Goal: Task Accomplishment & Management: Use online tool/utility

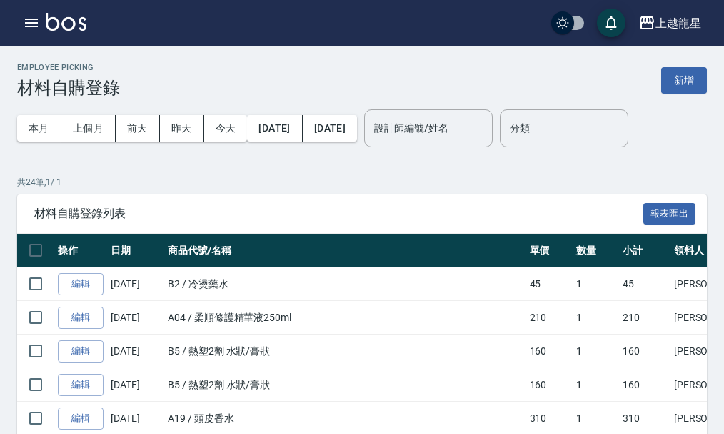
click at [66, 20] on img at bounding box center [66, 22] width 41 height 18
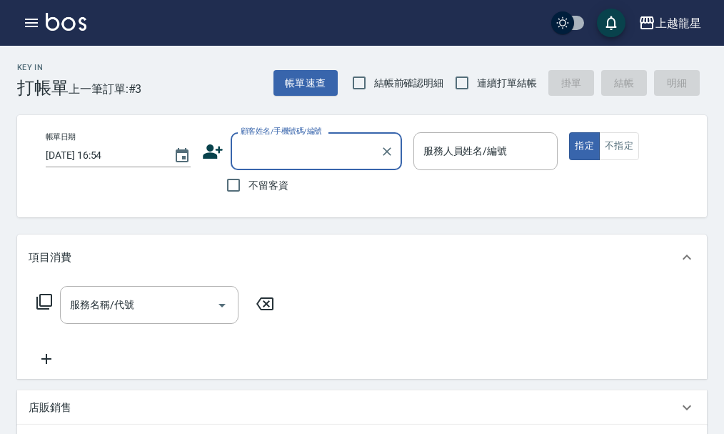
click at [249, 188] on span "不留客資" at bounding box center [269, 185] width 40 height 15
click at [249, 188] on input "不留客資" at bounding box center [234, 185] width 30 height 30
checkbox input "true"
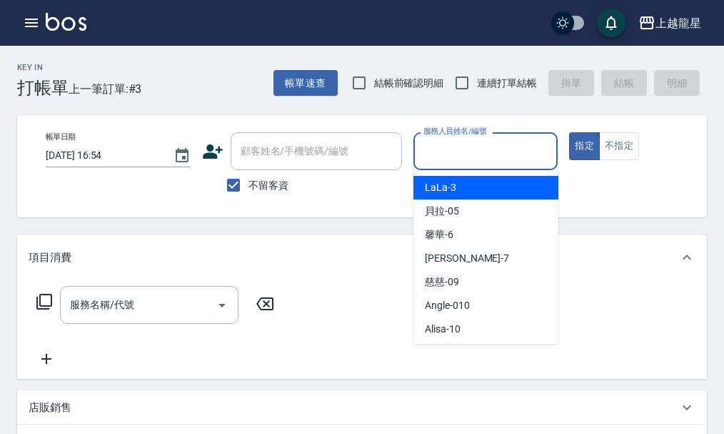
click at [436, 153] on input "服務人員姓名/編號" at bounding box center [486, 151] width 132 height 25
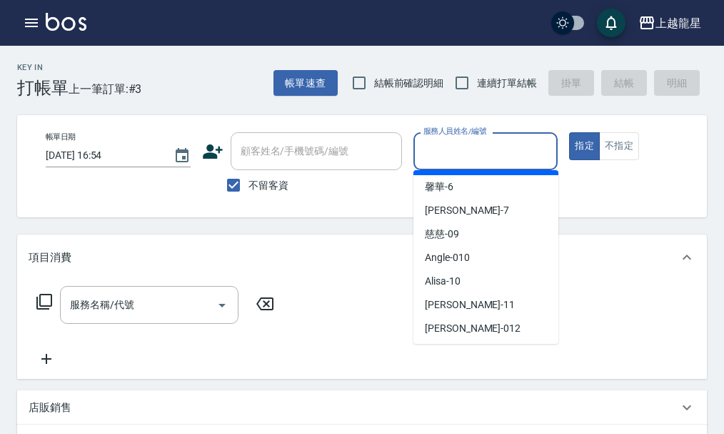
scroll to position [214, 0]
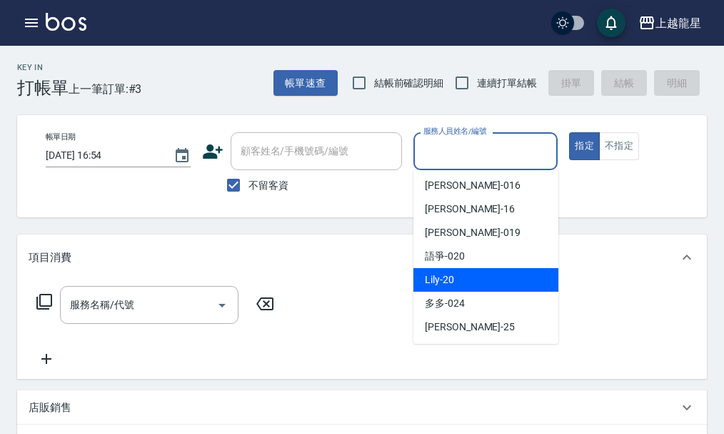
drag, startPoint x: 450, startPoint y: 283, endPoint x: 467, endPoint y: 265, distance: 24.8
click at [452, 283] on span "Lily -20" at bounding box center [439, 279] width 29 height 15
type input "Lily-20"
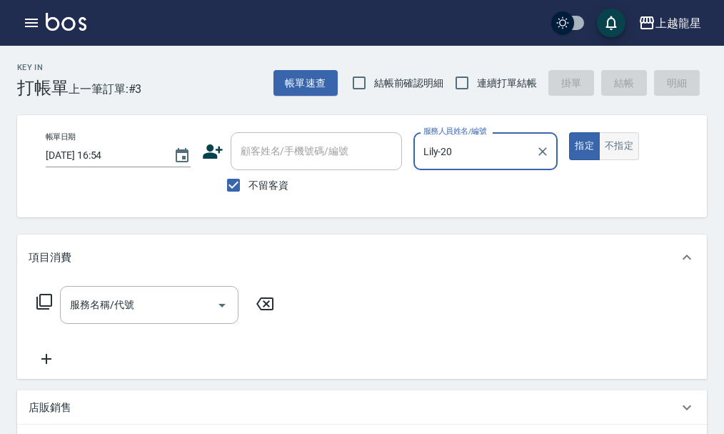
click at [633, 150] on button "不指定" at bounding box center [619, 146] width 40 height 28
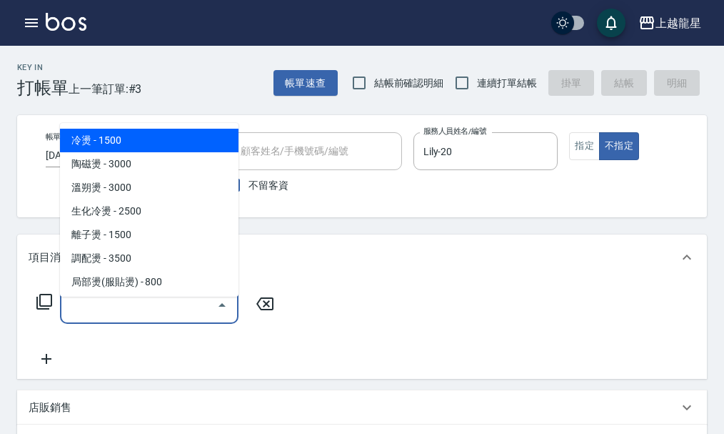
click at [185, 317] on input "服務名稱/代號" at bounding box center [138, 304] width 144 height 25
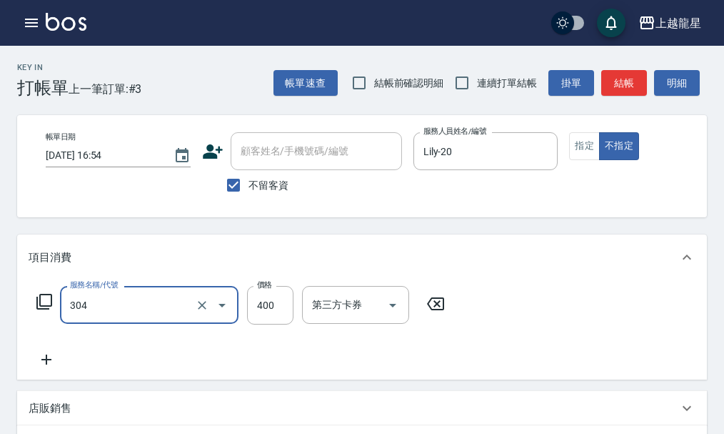
type input "剪髮(304)"
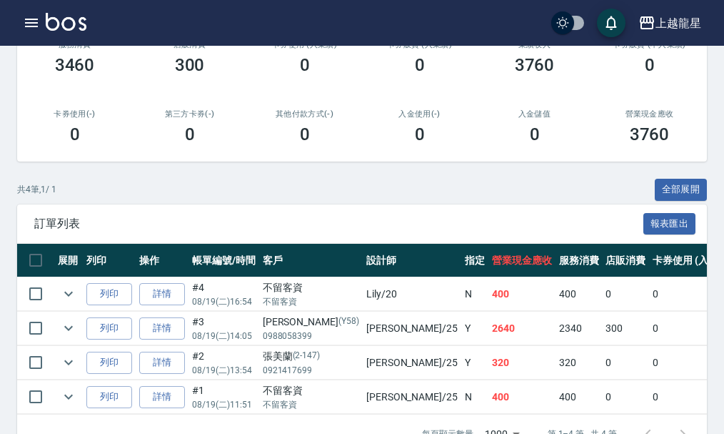
scroll to position [286, 0]
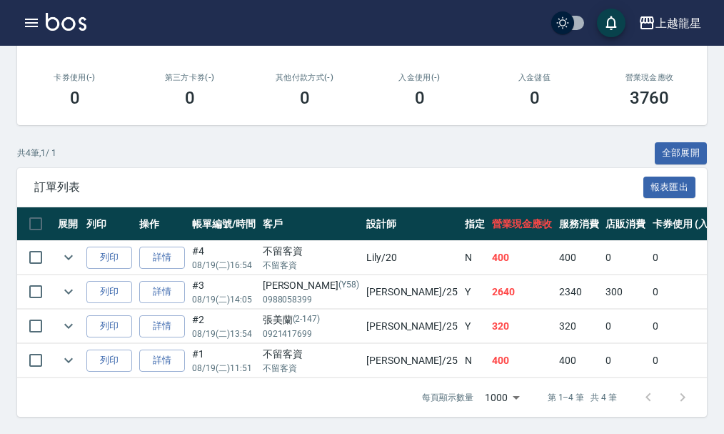
scroll to position [290, 0]
click at [75, 20] on img at bounding box center [66, 22] width 41 height 18
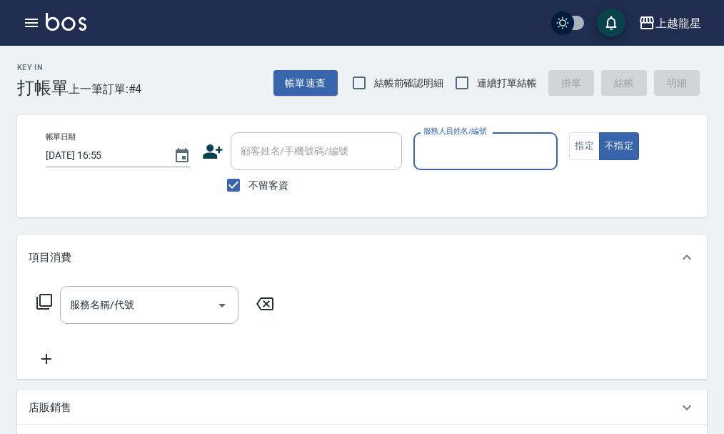
drag, startPoint x: 259, startPoint y: 176, endPoint x: 269, endPoint y: 165, distance: 15.2
click at [259, 177] on label "不留客資" at bounding box center [254, 185] width 70 height 30
click at [249, 177] on input "不留客資" at bounding box center [234, 185] width 30 height 30
checkbox input "false"
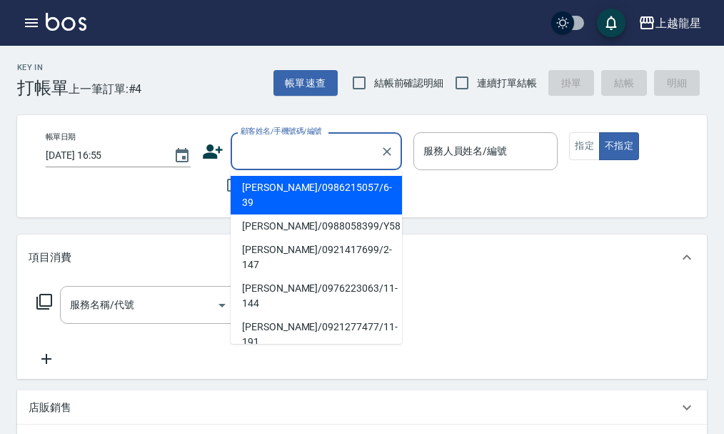
click at [278, 147] on div "顧客姓名/手機號碼/編號 顧客姓名/手機號碼/編號" at bounding box center [316, 151] width 171 height 38
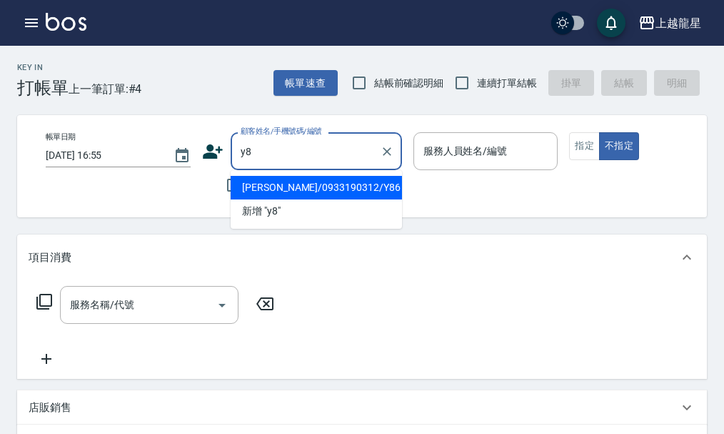
type input "y"
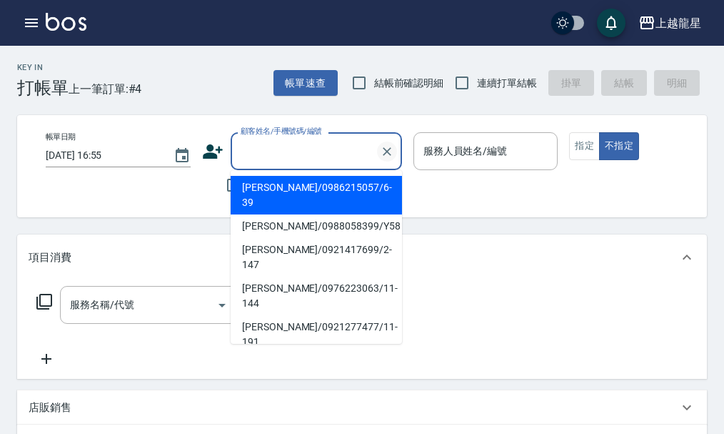
click at [386, 156] on icon "Clear" at bounding box center [387, 151] width 14 height 14
click at [296, 165] on div "顧客姓名/手機號碼/編號" at bounding box center [316, 151] width 171 height 38
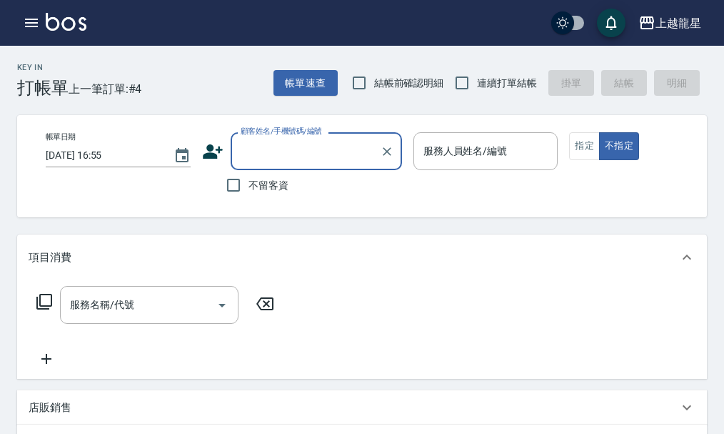
click at [268, 157] on input "顧客姓名/手機號碼/編號" at bounding box center [305, 151] width 137 height 25
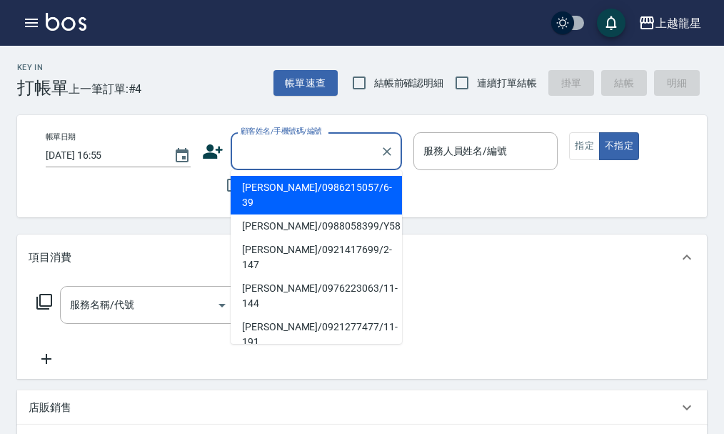
click at [267, 148] on input "顧客姓名/手機號碼/編號" at bounding box center [305, 151] width 137 height 25
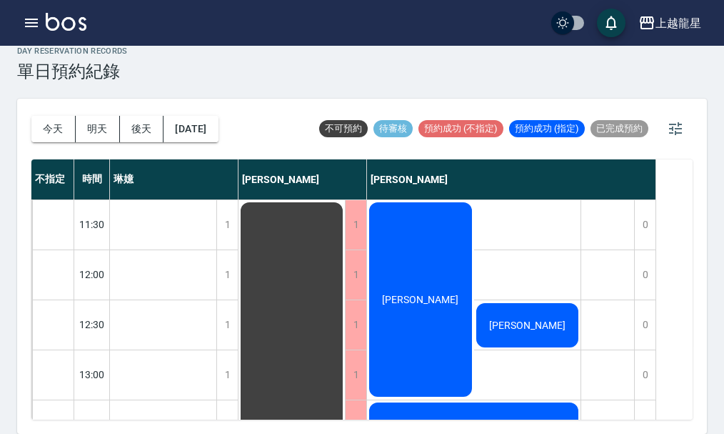
scroll to position [692, 0]
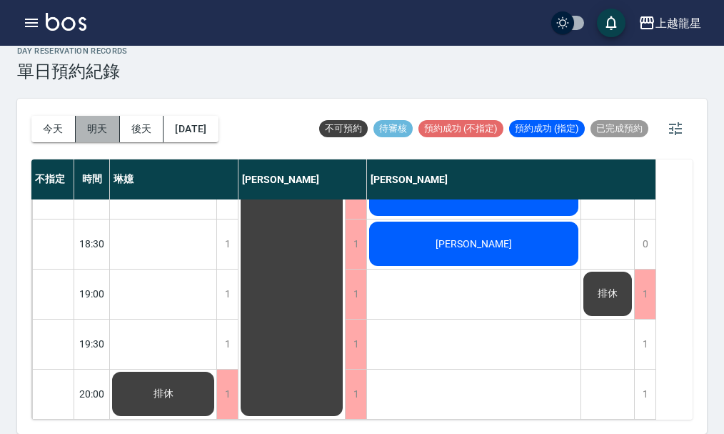
click at [96, 134] on button "明天" at bounding box center [98, 129] width 44 height 26
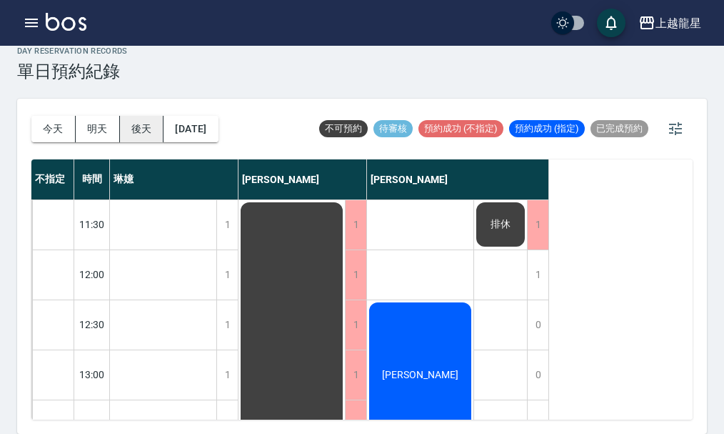
click at [153, 139] on button "後天" at bounding box center [142, 129] width 44 height 26
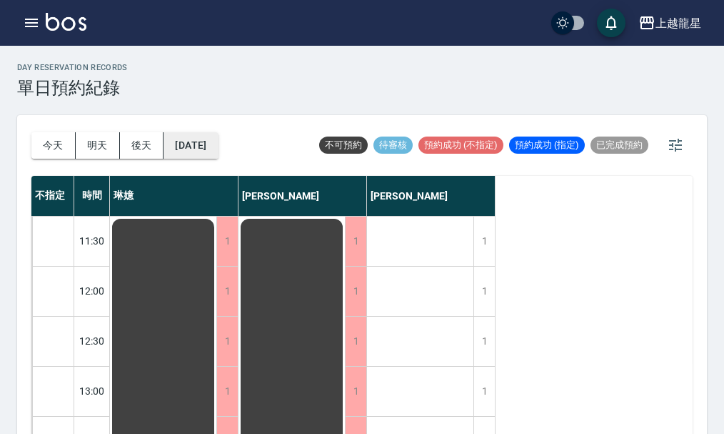
click at [191, 146] on button "[DATE]" at bounding box center [191, 145] width 54 height 26
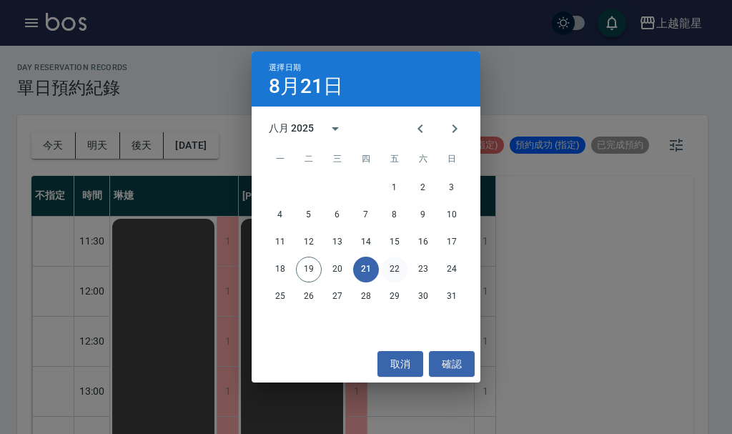
click at [396, 268] on button "22" at bounding box center [394, 269] width 26 height 26
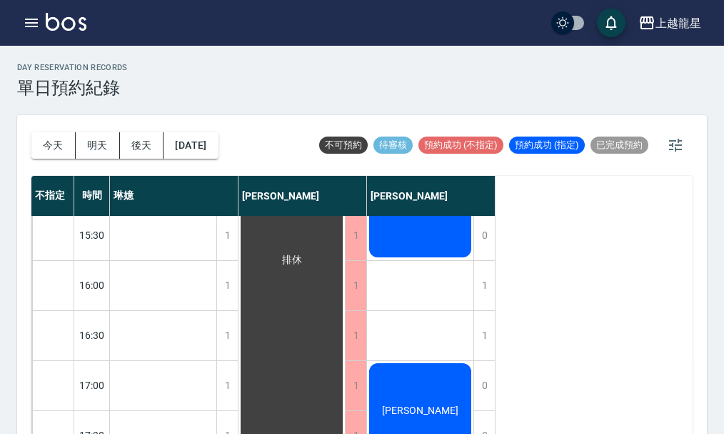
scroll to position [692, 0]
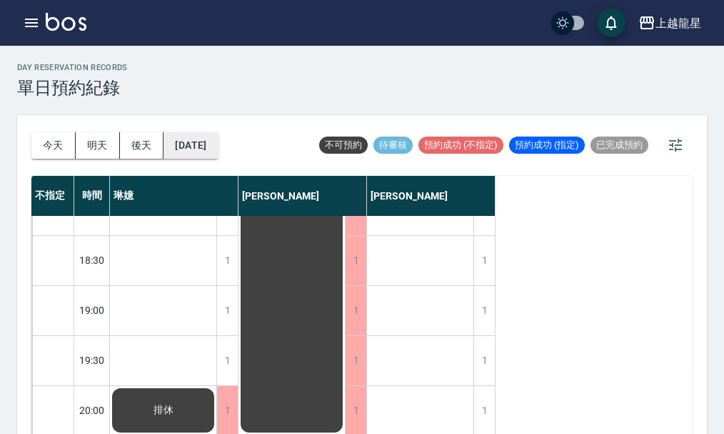
click at [217, 149] on button "[DATE]" at bounding box center [191, 145] width 54 height 26
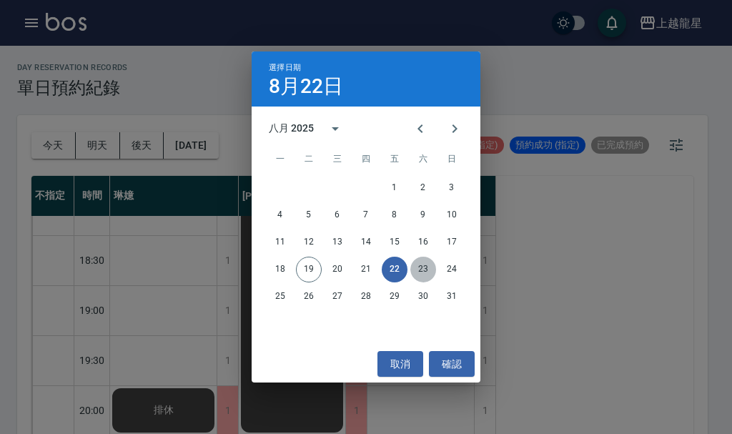
click at [422, 268] on button "23" at bounding box center [423, 269] width 26 height 26
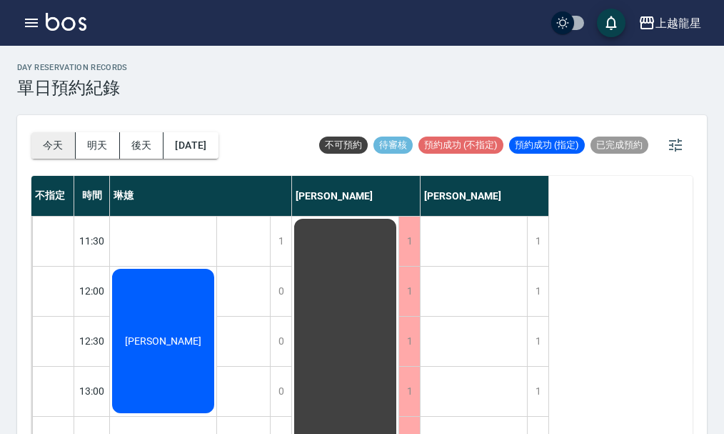
click at [62, 144] on button "今天" at bounding box center [53, 145] width 44 height 26
